Goal: Find specific page/section: Find specific page/section

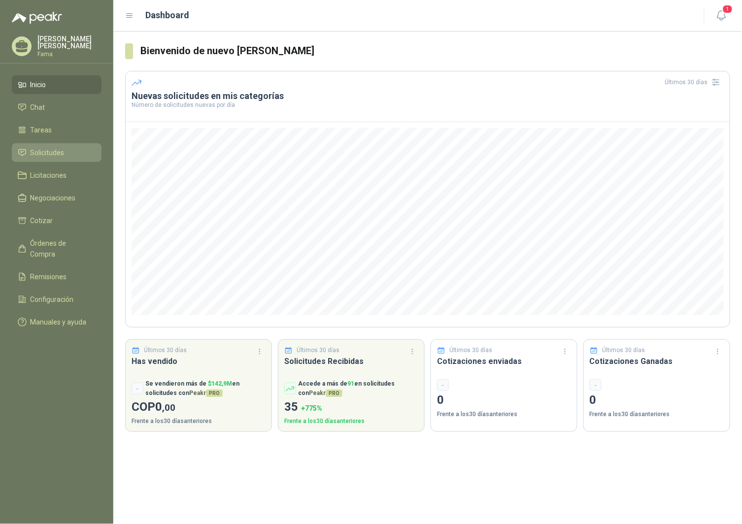
click at [57, 155] on span "Solicitudes" at bounding box center [48, 152] width 34 height 11
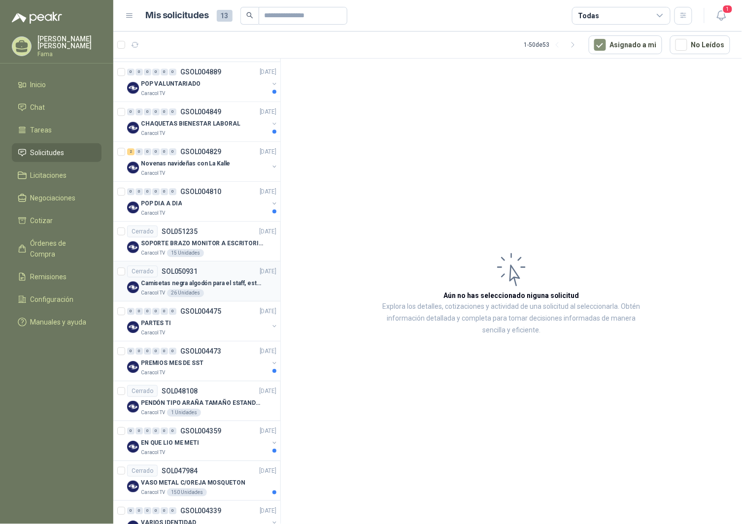
scroll to position [711, 0]
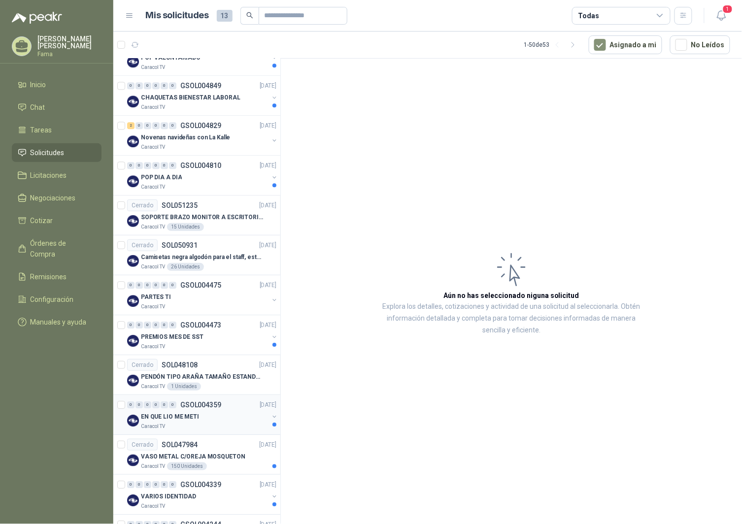
click at [173, 416] on p "EN QUE LIO ME METI" at bounding box center [170, 416] width 58 height 9
